Goal: Information Seeking & Learning: Learn about a topic

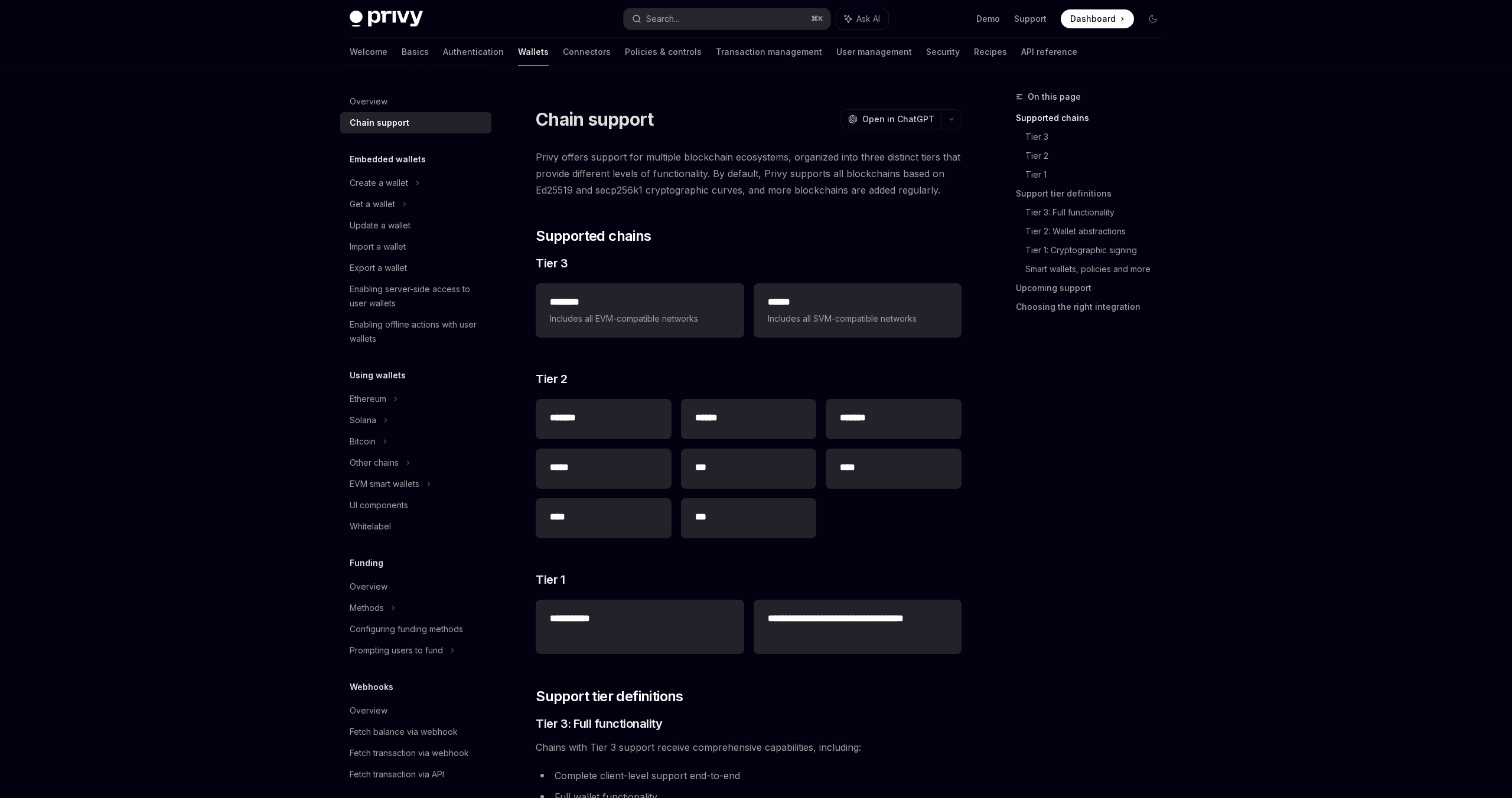
click at [1049, 495] on div "On this page Supported chains Tier 3 Tier 2 Tier 1 Support tier definitions Tie…" at bounding box center [1081, 445] width 179 height 709
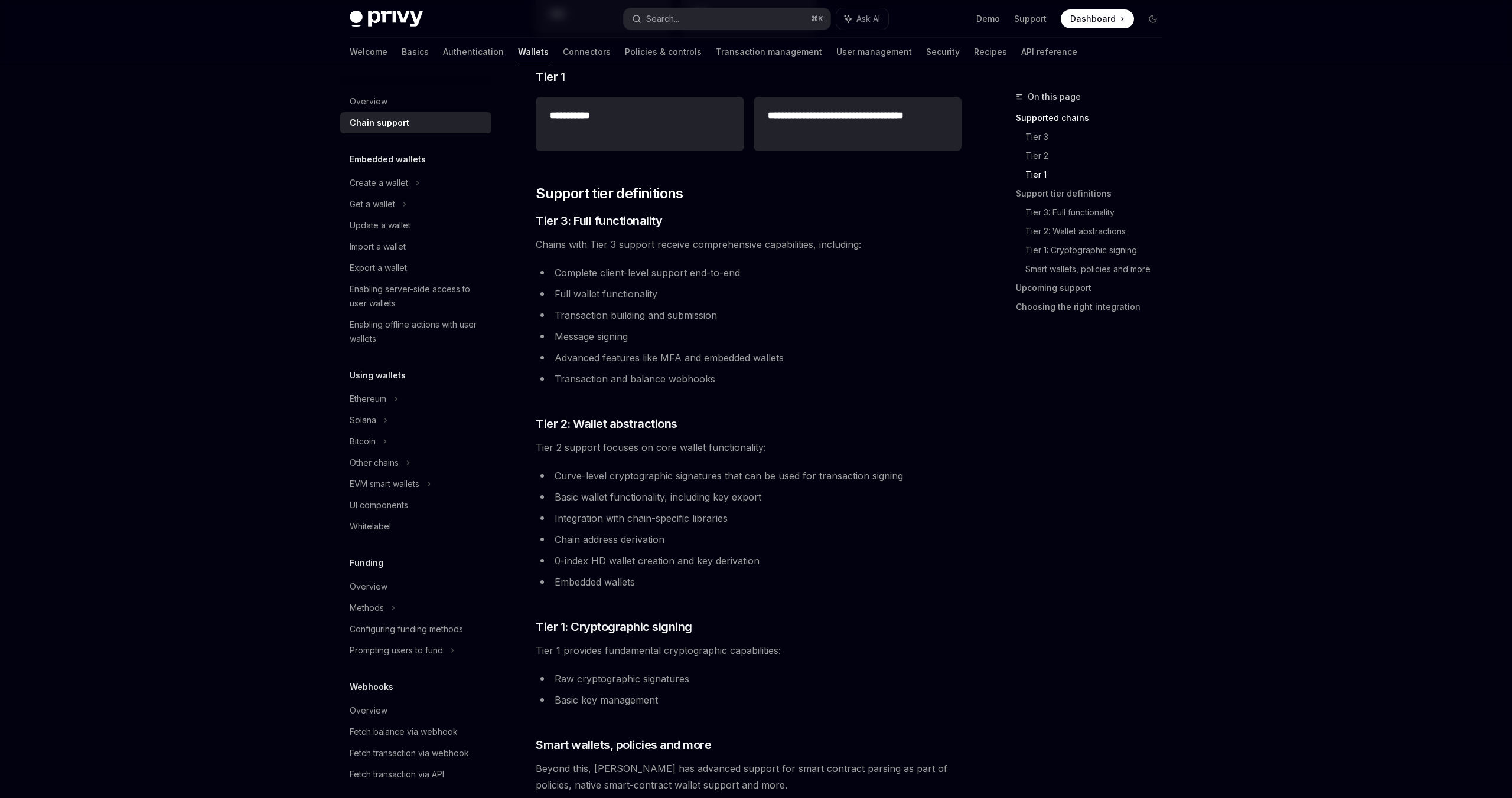
scroll to position [526, 0]
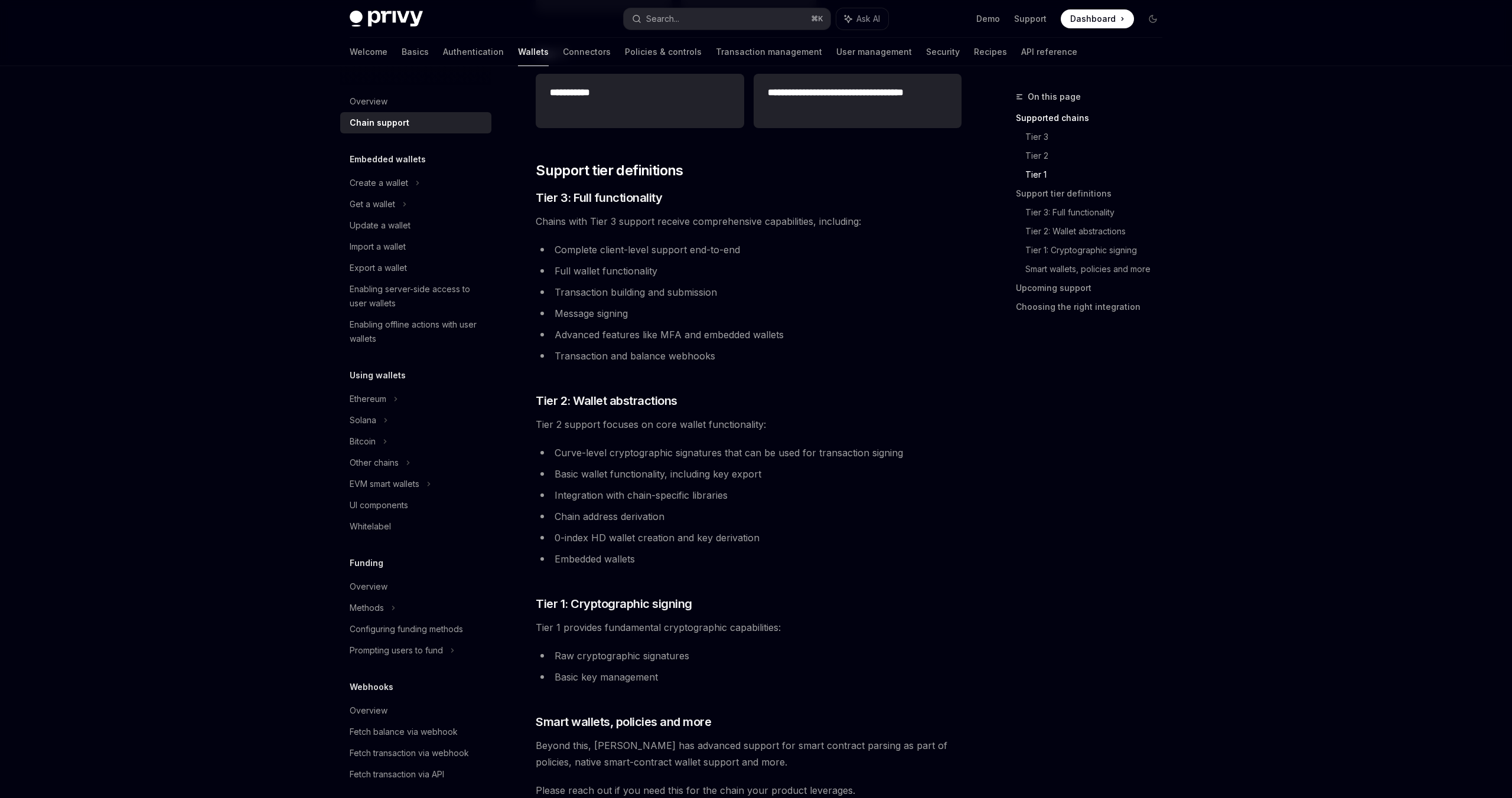
click at [1049, 495] on div "On this page Supported chains Tier 3 Tier 2 Tier 1 Support tier definitions Tie…" at bounding box center [1081, 445] width 179 height 709
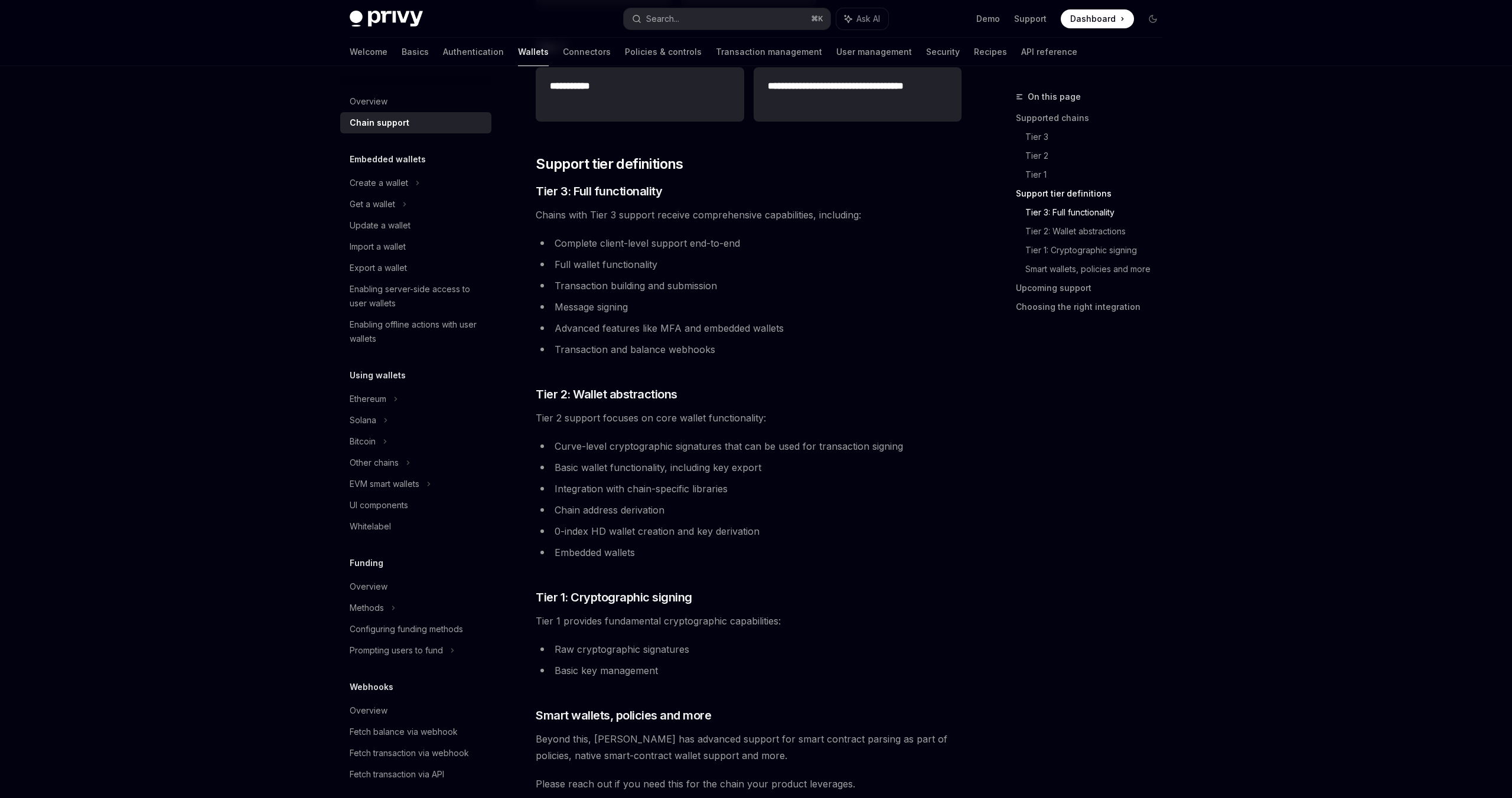
scroll to position [635, 0]
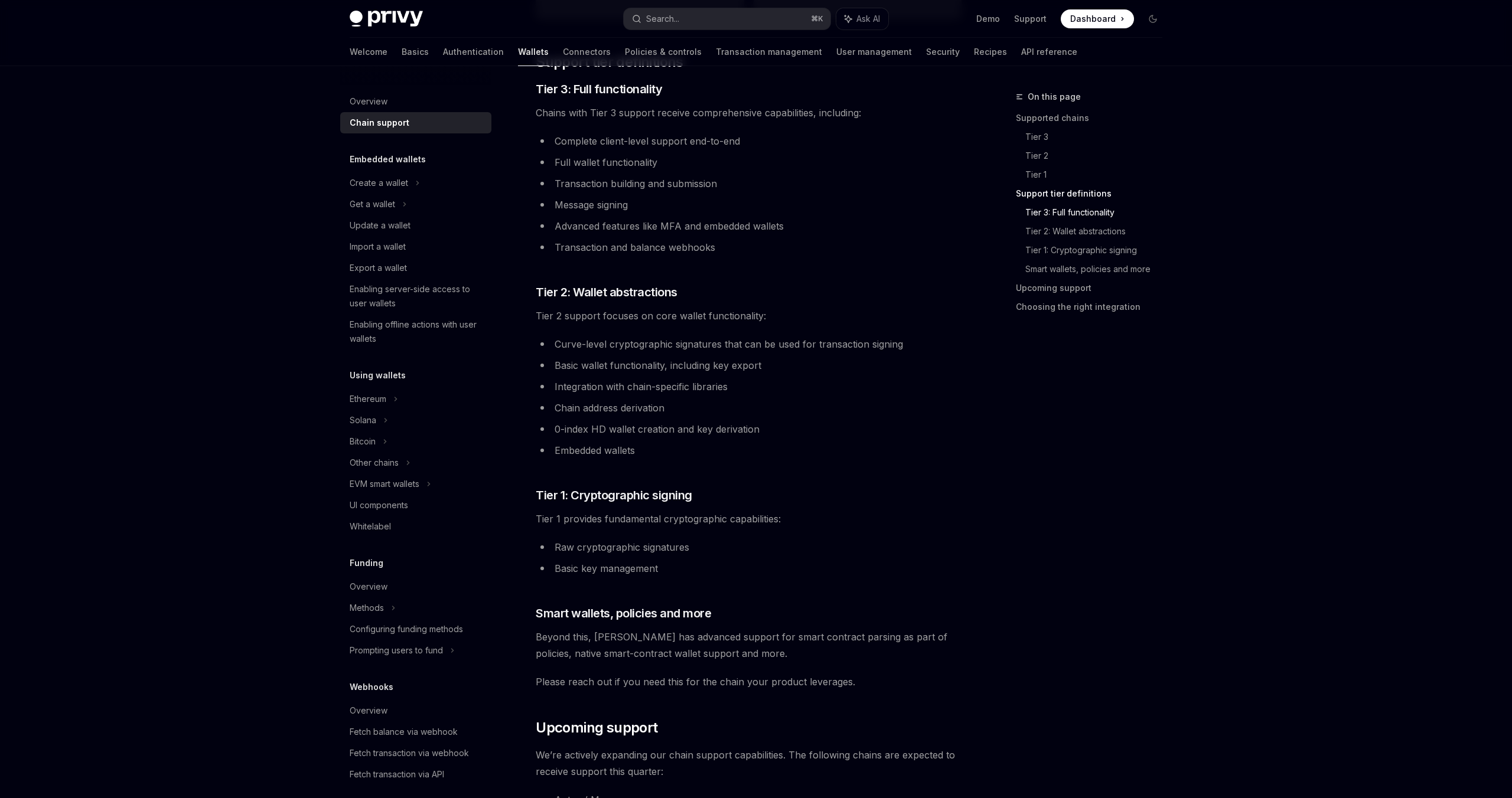
click at [1042, 466] on div "On this page Supported chains Tier 3 Tier 2 Tier 1 Support tier definitions Tie…" at bounding box center [1081, 445] width 179 height 709
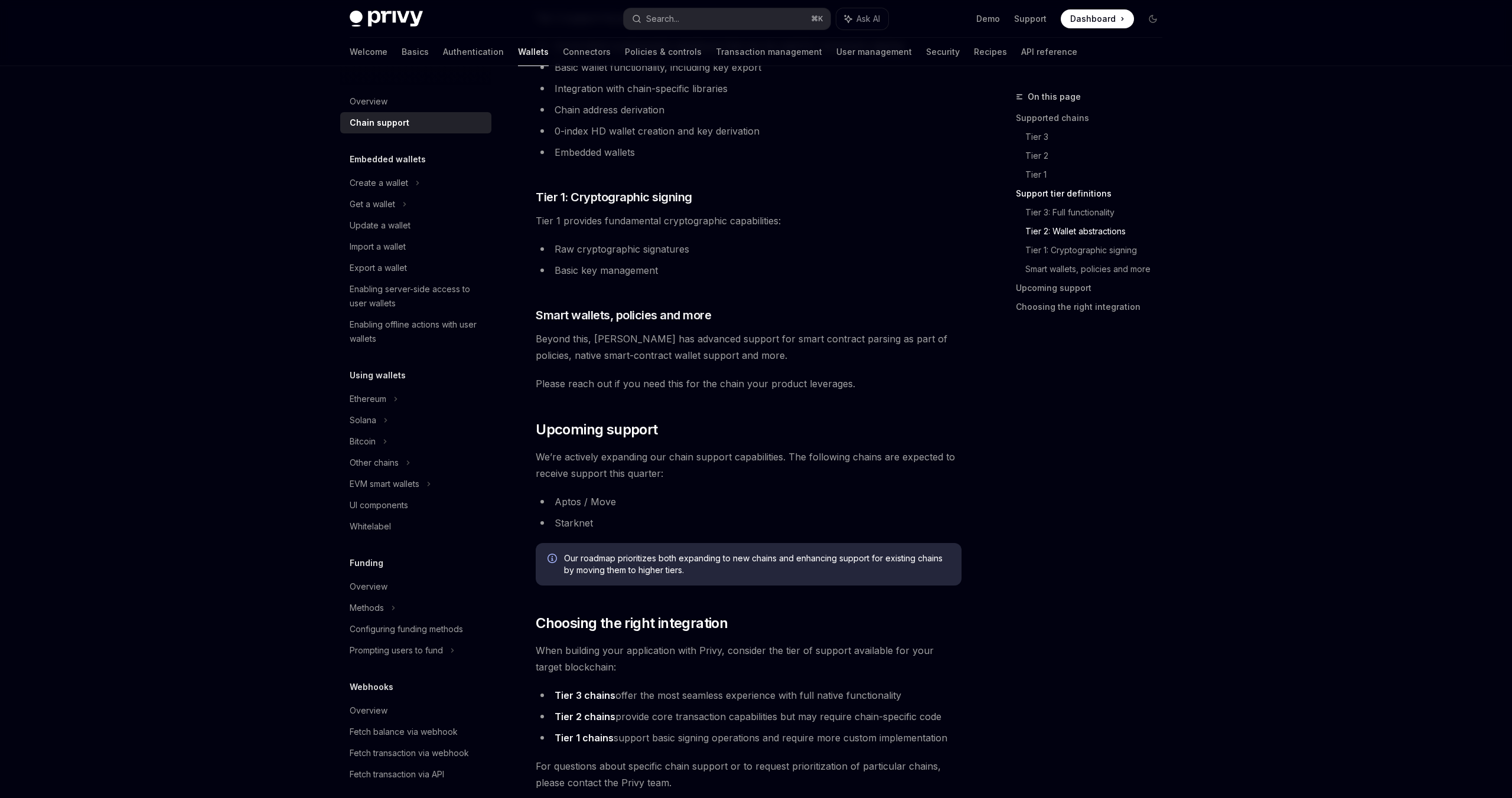
scroll to position [1196, 0]
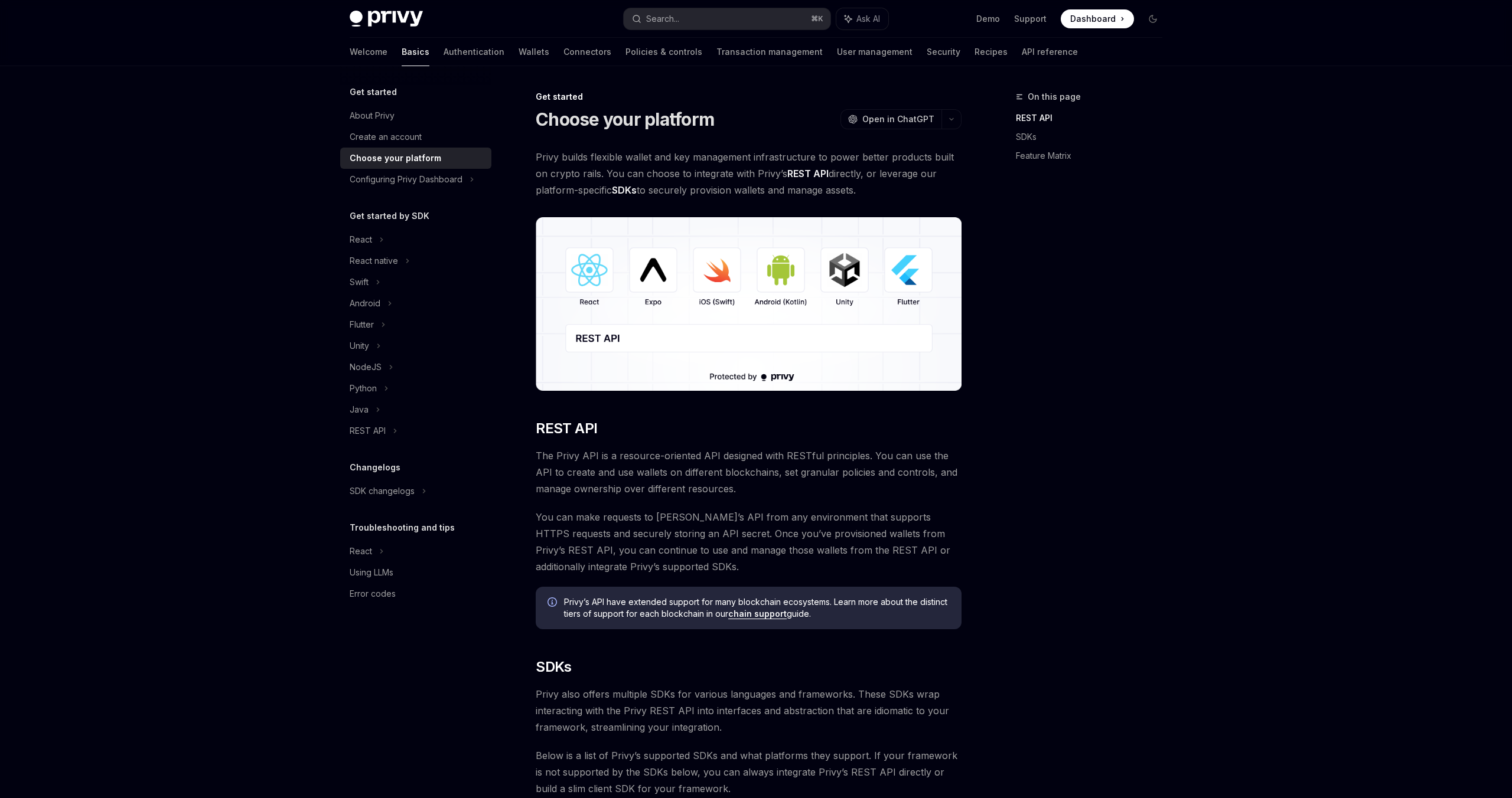
scroll to position [244, 0]
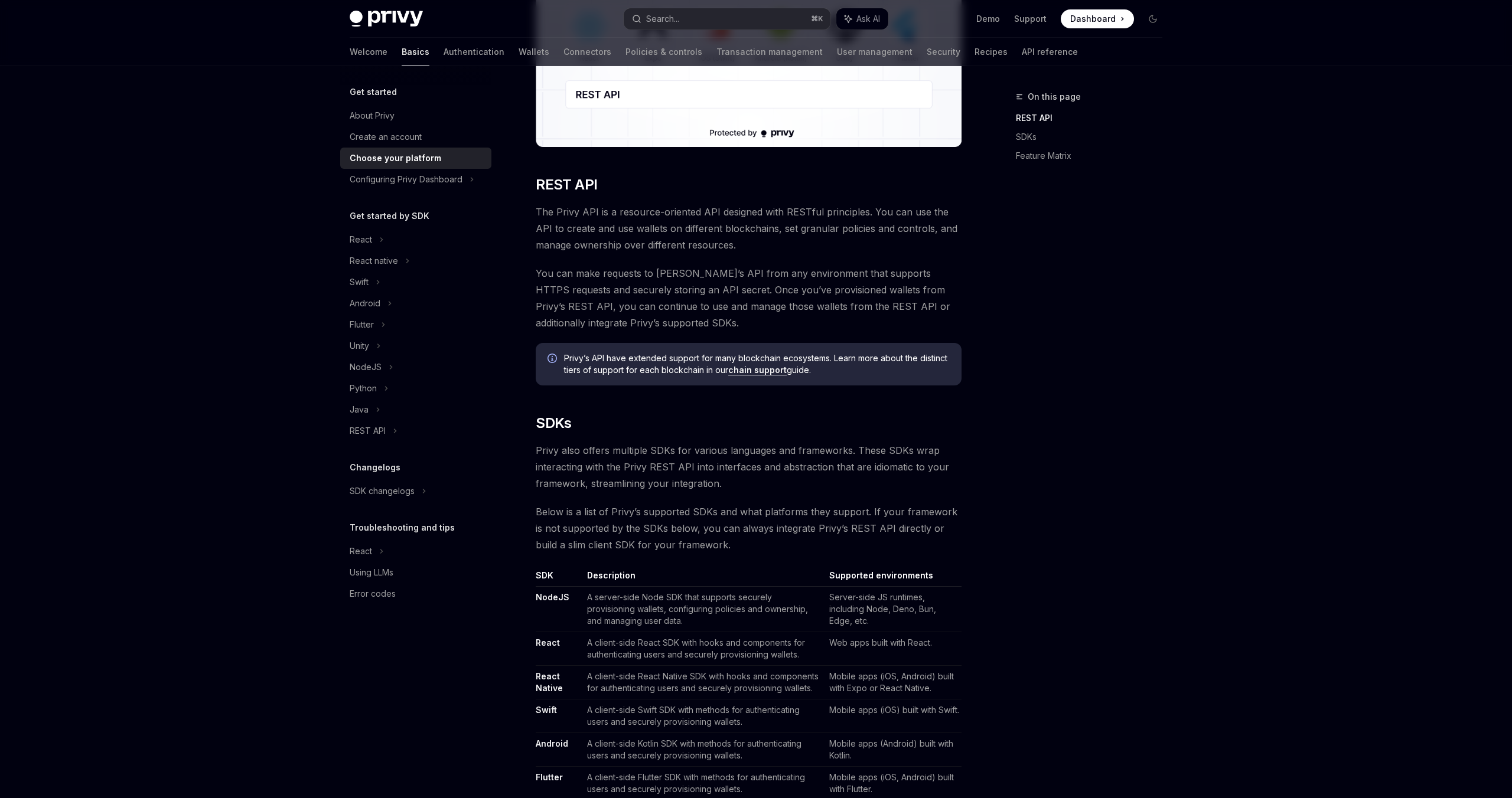
click at [1042, 466] on div "On this page REST API SDKs Feature Matrix" at bounding box center [1081, 445] width 179 height 709
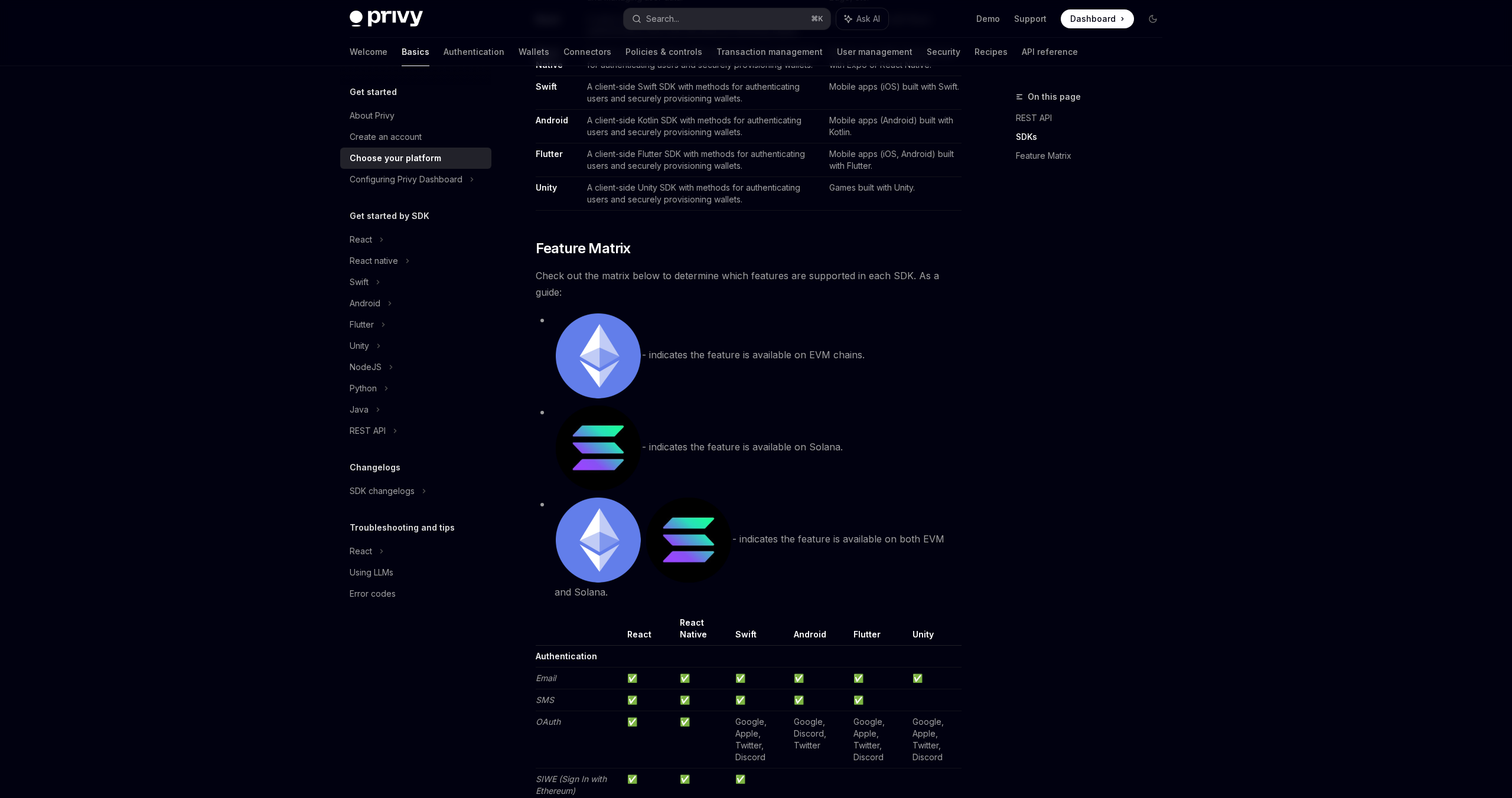
scroll to position [1302, 0]
